Goal: Task Accomplishment & Management: Use online tool/utility

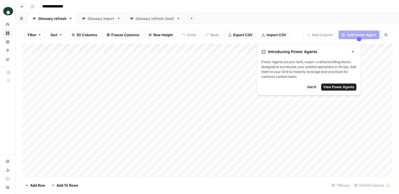
scroll to position [0, 5]
click at [352, 51] on icon "button" at bounding box center [353, 51] width 3 height 3
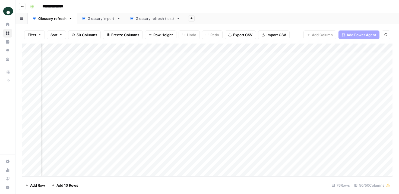
scroll to position [0, 2087]
click at [371, 56] on div "Add Column" at bounding box center [207, 109] width 371 height 133
click at [369, 66] on div "Add Column" at bounding box center [207, 109] width 371 height 133
click at [369, 73] on div "Add Column" at bounding box center [207, 109] width 371 height 133
click at [370, 83] on div "Add Column" at bounding box center [207, 109] width 371 height 133
